Goal: Information Seeking & Learning: Learn about a topic

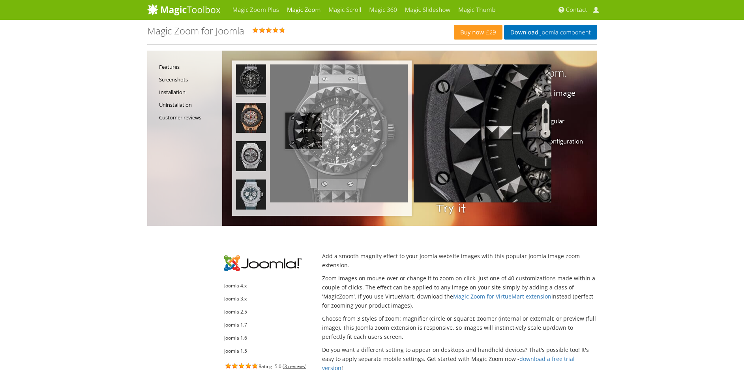
click at [304, 131] on img at bounding box center [339, 133] width 138 height 138
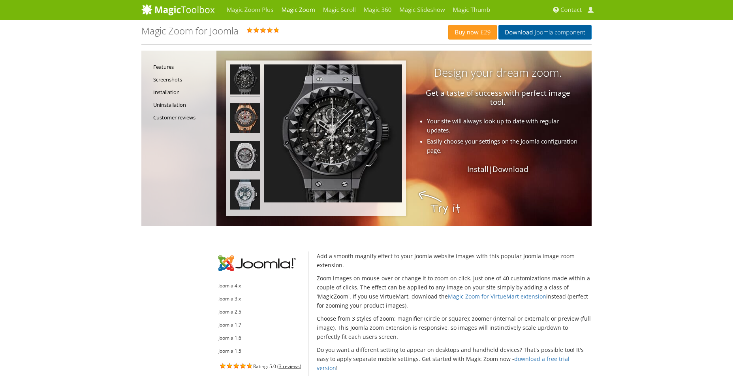
click at [542, 33] on span "Joomla component" at bounding box center [559, 32] width 53 height 6
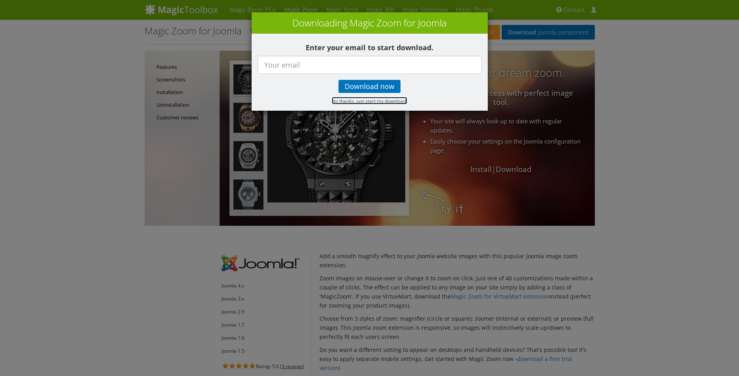
click at [378, 101] on small "No thanks, just start my download." at bounding box center [369, 101] width 75 height 6
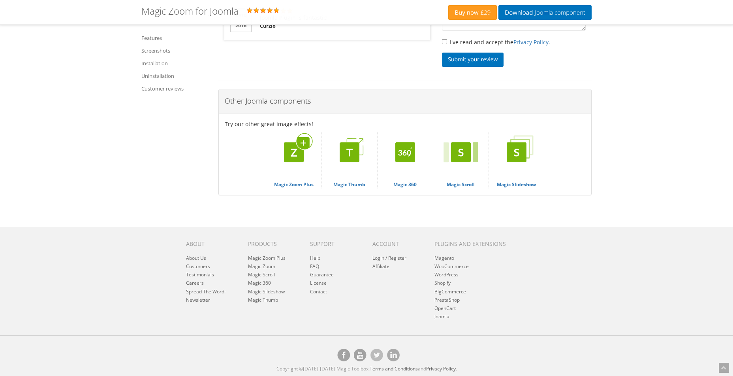
scroll to position [1753, 0]
click at [293, 184] on link "Magic Zoom Plus" at bounding box center [293, 160] width 39 height 56
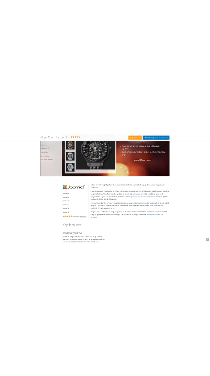
scroll to position [0, 0]
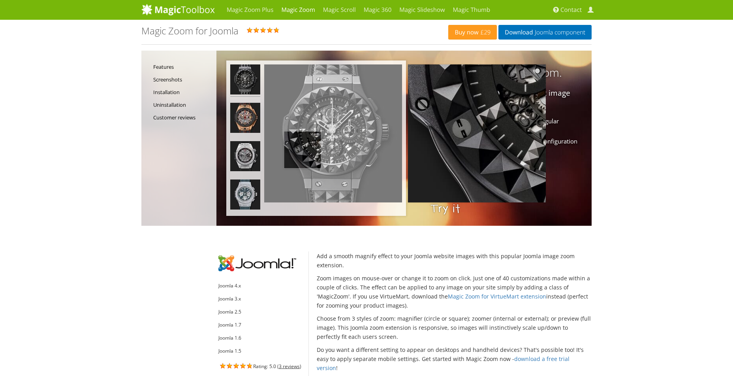
click at [303, 150] on img at bounding box center [333, 133] width 138 height 138
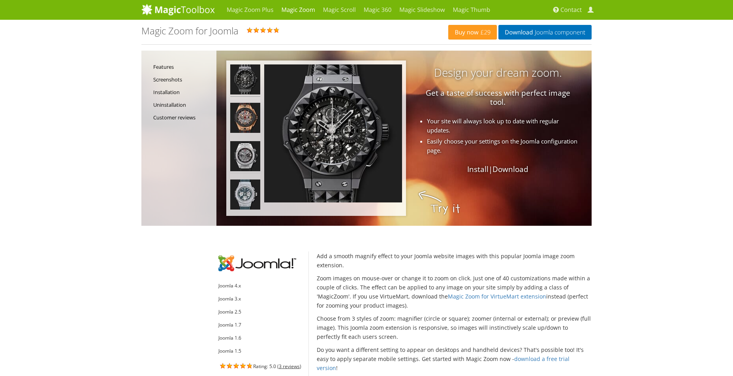
click at [248, 155] on img at bounding box center [245, 157] width 30 height 32
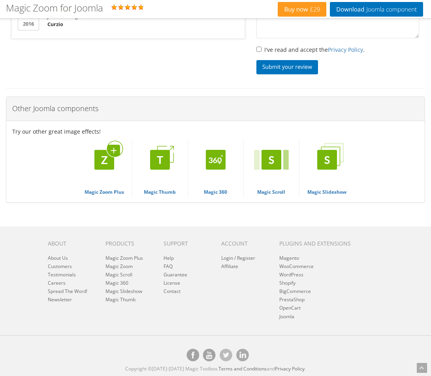
scroll to position [1798, 0]
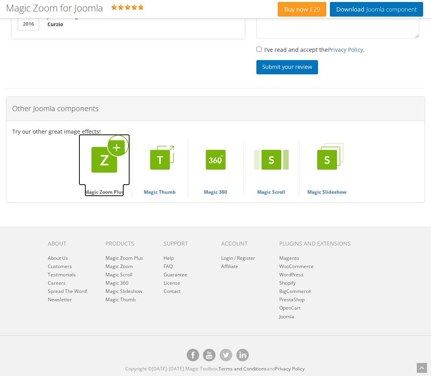
click at [109, 191] on link "Magic Zoom Plus" at bounding box center [104, 168] width 39 height 56
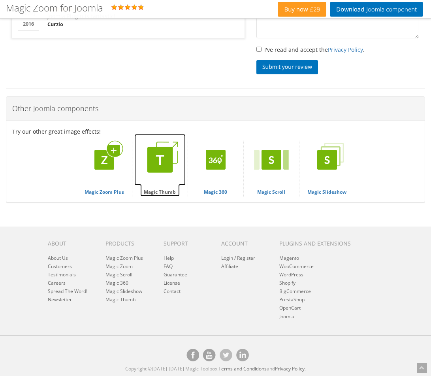
click at [180, 185] on link "Magic Thumb" at bounding box center [159, 168] width 39 height 56
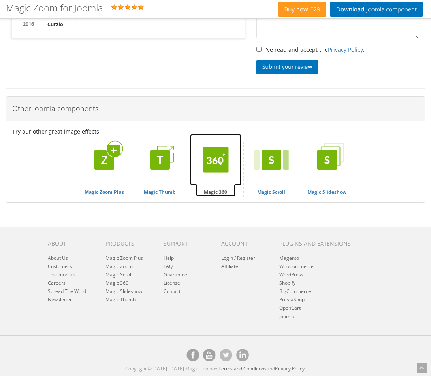
click at [235, 184] on link "Magic 360" at bounding box center [215, 168] width 39 height 56
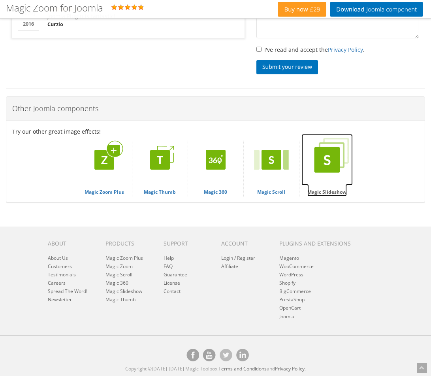
click at [347, 183] on link "Magic Slideshow" at bounding box center [326, 168] width 39 height 56
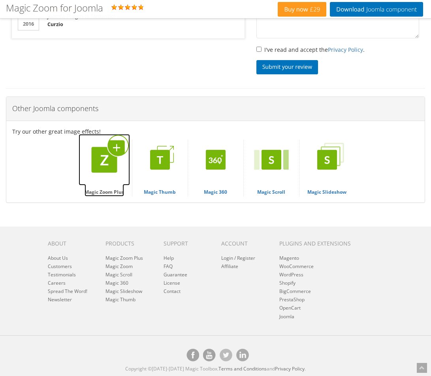
click at [130, 152] on img at bounding box center [104, 159] width 51 height 51
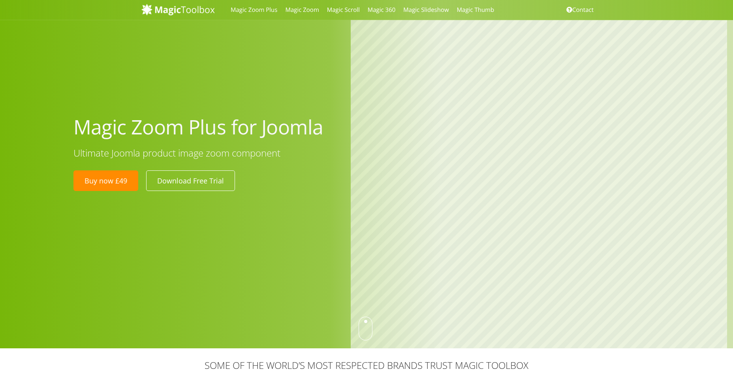
click at [350, 206] on div at bounding box center [539, 184] width 388 height 328
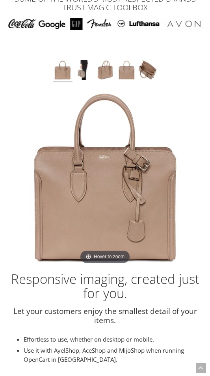
scroll to position [158, 0]
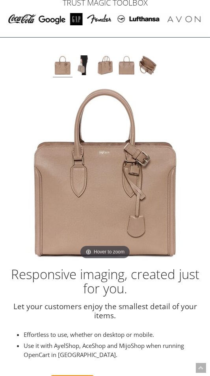
click at [105, 201] on img at bounding box center [106, 172] width 178 height 178
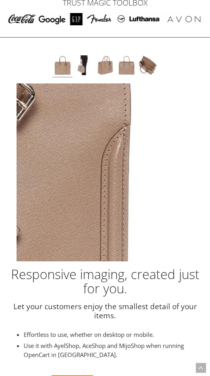
click at [182, 183] on img at bounding box center [106, 172] width 178 height 178
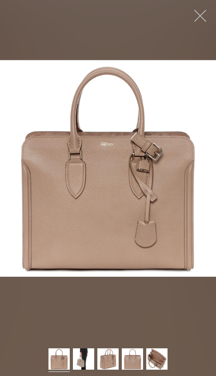
click at [203, 14] on button "button" at bounding box center [201, 16] width 24 height 24
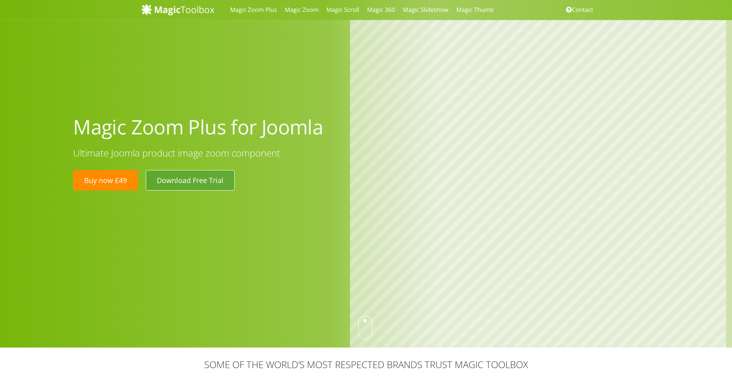
click at [187, 178] on link "Download Free Trial" at bounding box center [190, 180] width 89 height 21
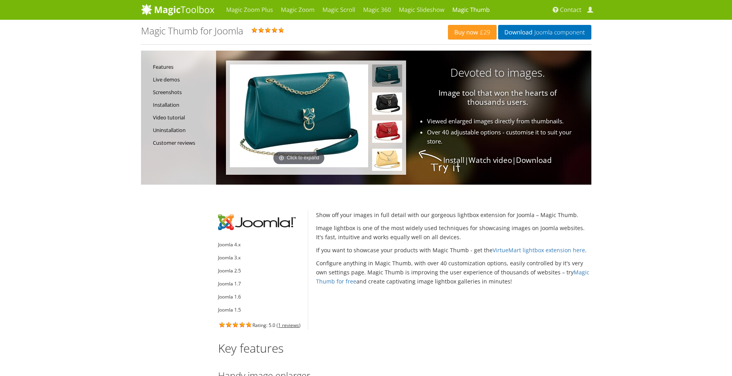
click at [303, 109] on img at bounding box center [299, 115] width 138 height 103
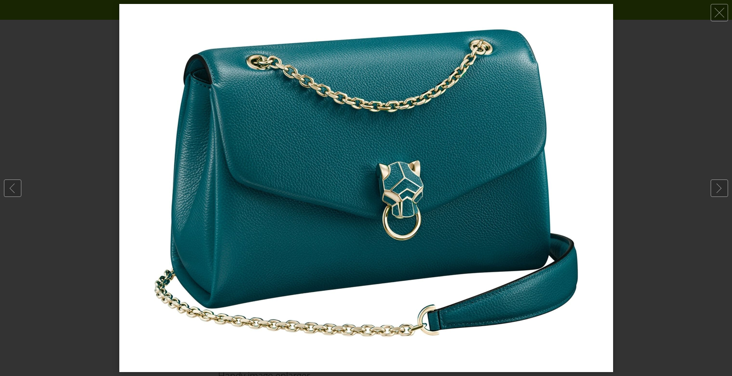
click at [360, 172] on img at bounding box center [366, 188] width 494 height 368
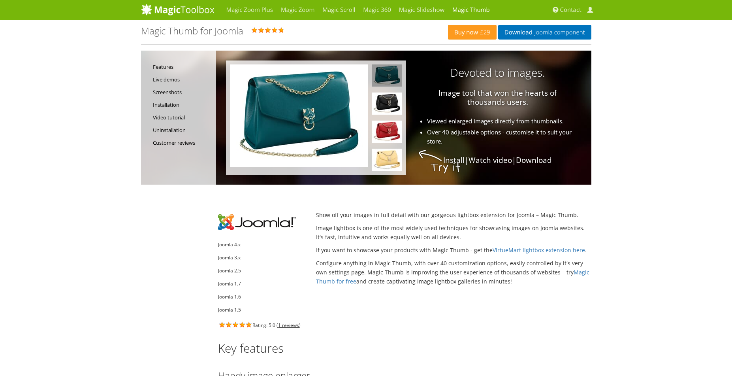
click at [381, 72] on img at bounding box center [387, 75] width 30 height 22
click at [386, 102] on img at bounding box center [387, 103] width 30 height 22
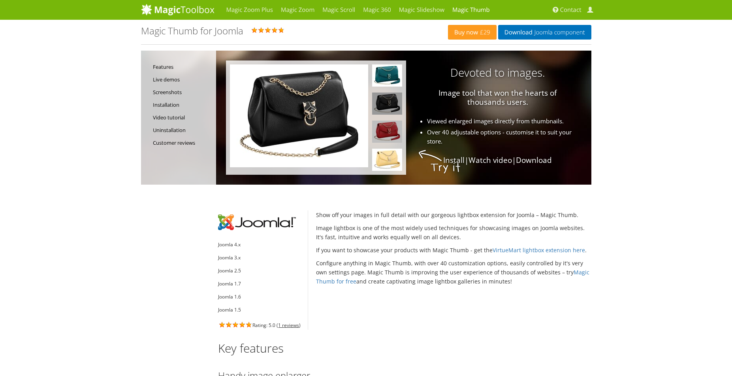
click at [386, 132] on img at bounding box center [387, 131] width 30 height 22
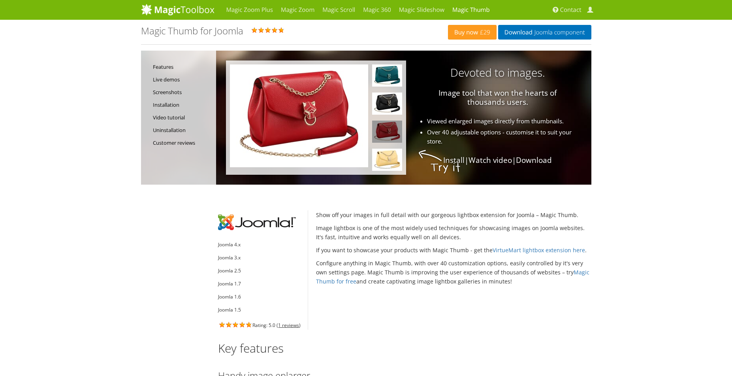
click at [307, 120] on img at bounding box center [299, 115] width 138 height 103
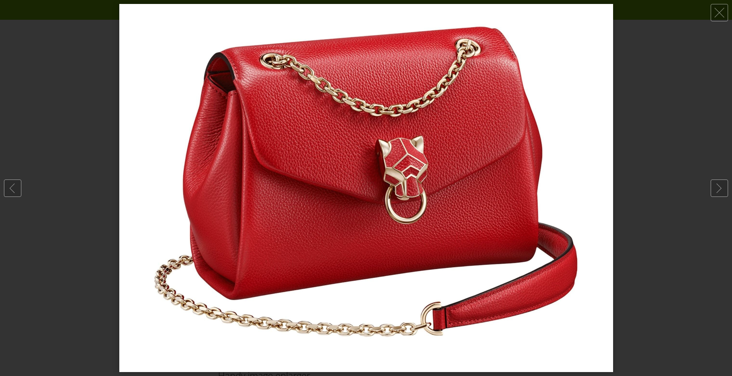
click at [307, 120] on img at bounding box center [366, 188] width 494 height 368
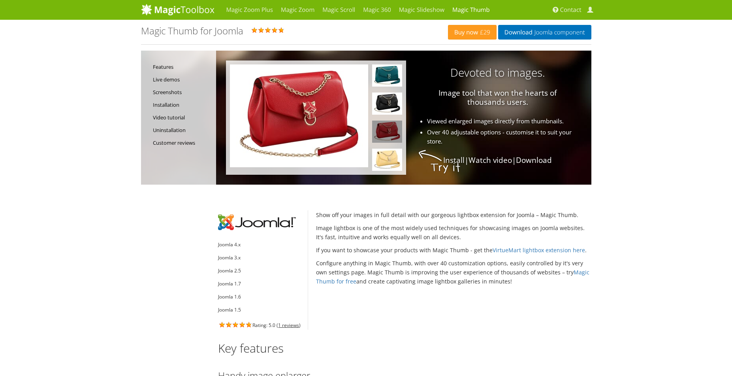
click at [309, 120] on img at bounding box center [299, 115] width 138 height 103
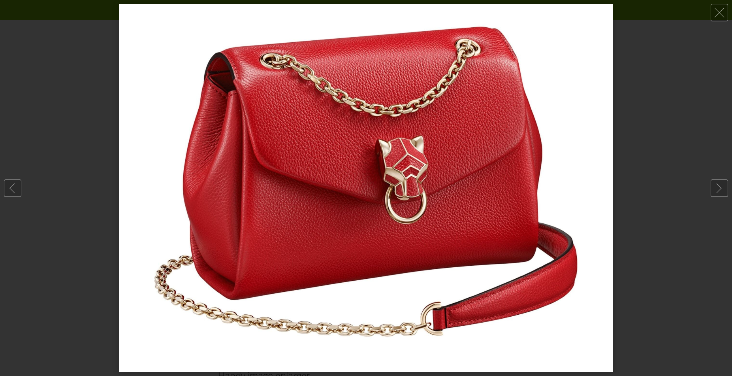
click at [309, 120] on img at bounding box center [366, 188] width 494 height 368
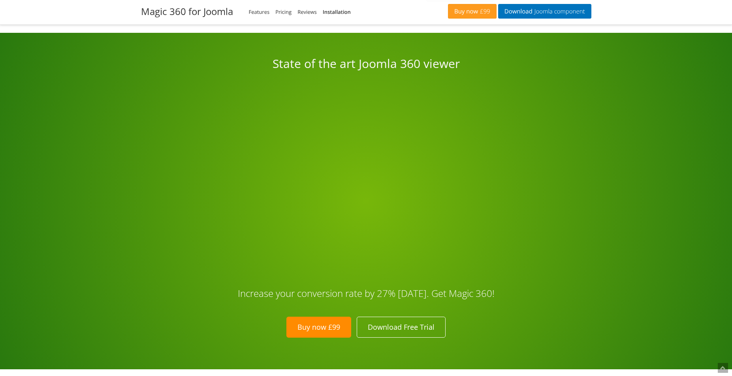
scroll to position [1698, 0]
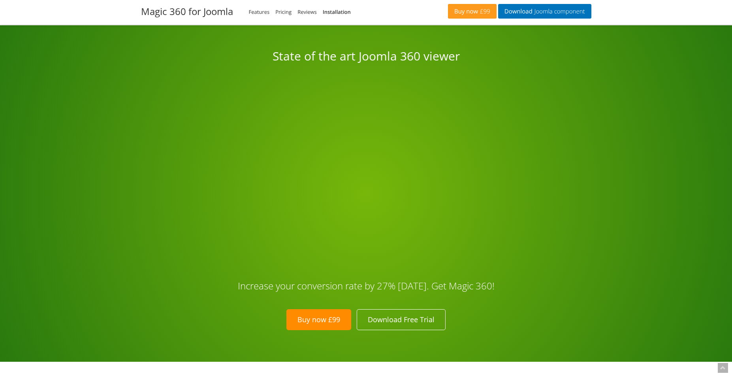
click at [630, 139] on div "State of the art Joomla 360 viewer Increase your conversion rate by 27% today. …" at bounding box center [366, 193] width 732 height 336
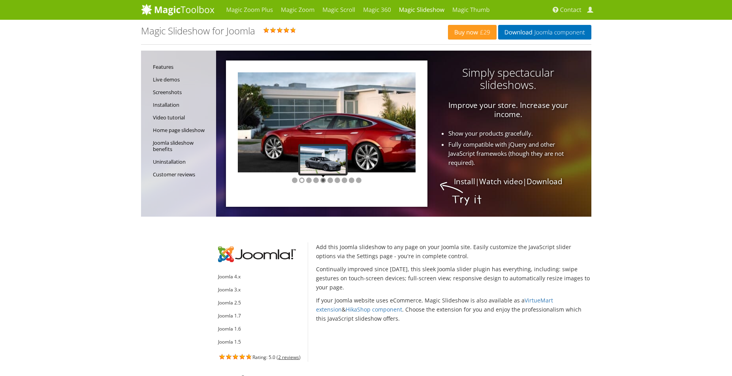
click at [321, 179] on div at bounding box center [323, 180] width 6 height 6
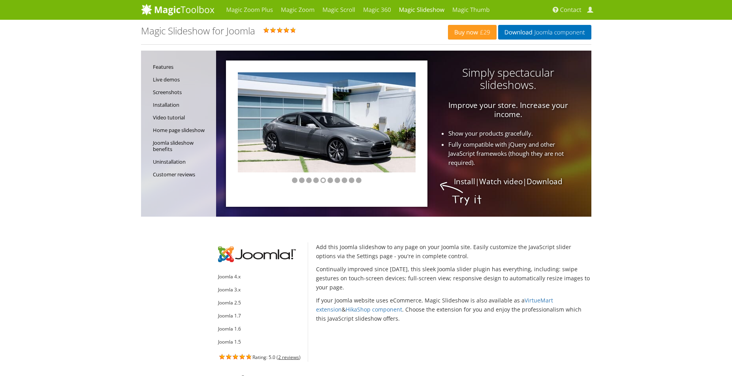
click at [340, 181] on div at bounding box center [327, 180] width 178 height 16
click at [338, 180] on div at bounding box center [338, 180] width 6 height 6
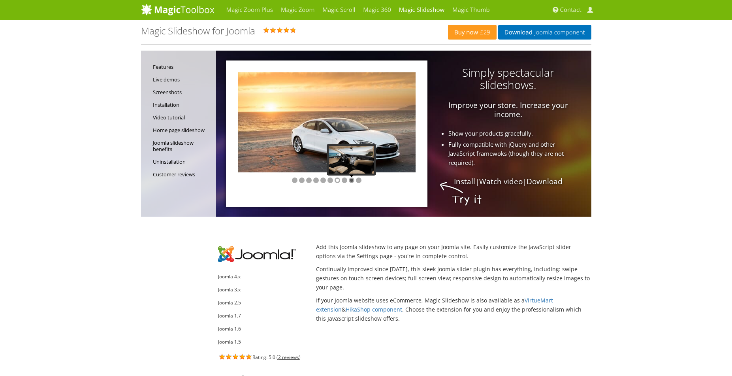
click at [351, 180] on div at bounding box center [352, 180] width 6 height 6
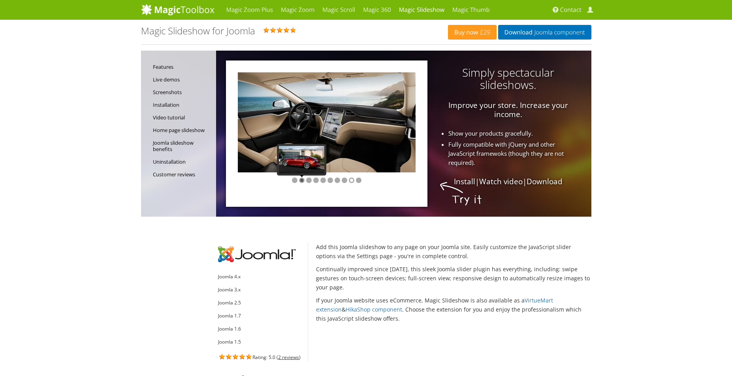
click at [303, 179] on div at bounding box center [302, 180] width 6 height 6
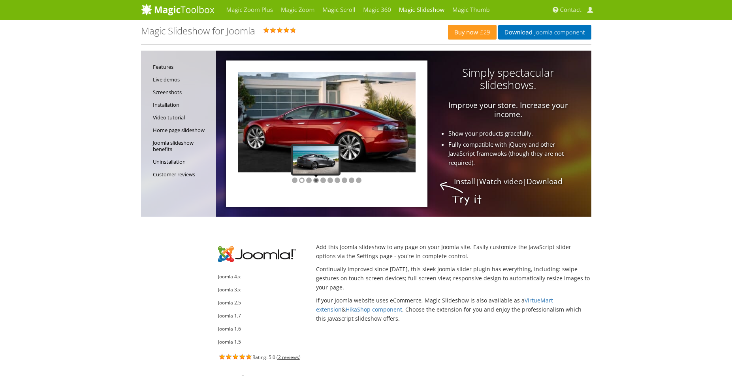
click at [313, 180] on div at bounding box center [316, 180] width 6 height 6
